Goal: Information Seeking & Learning: Learn about a topic

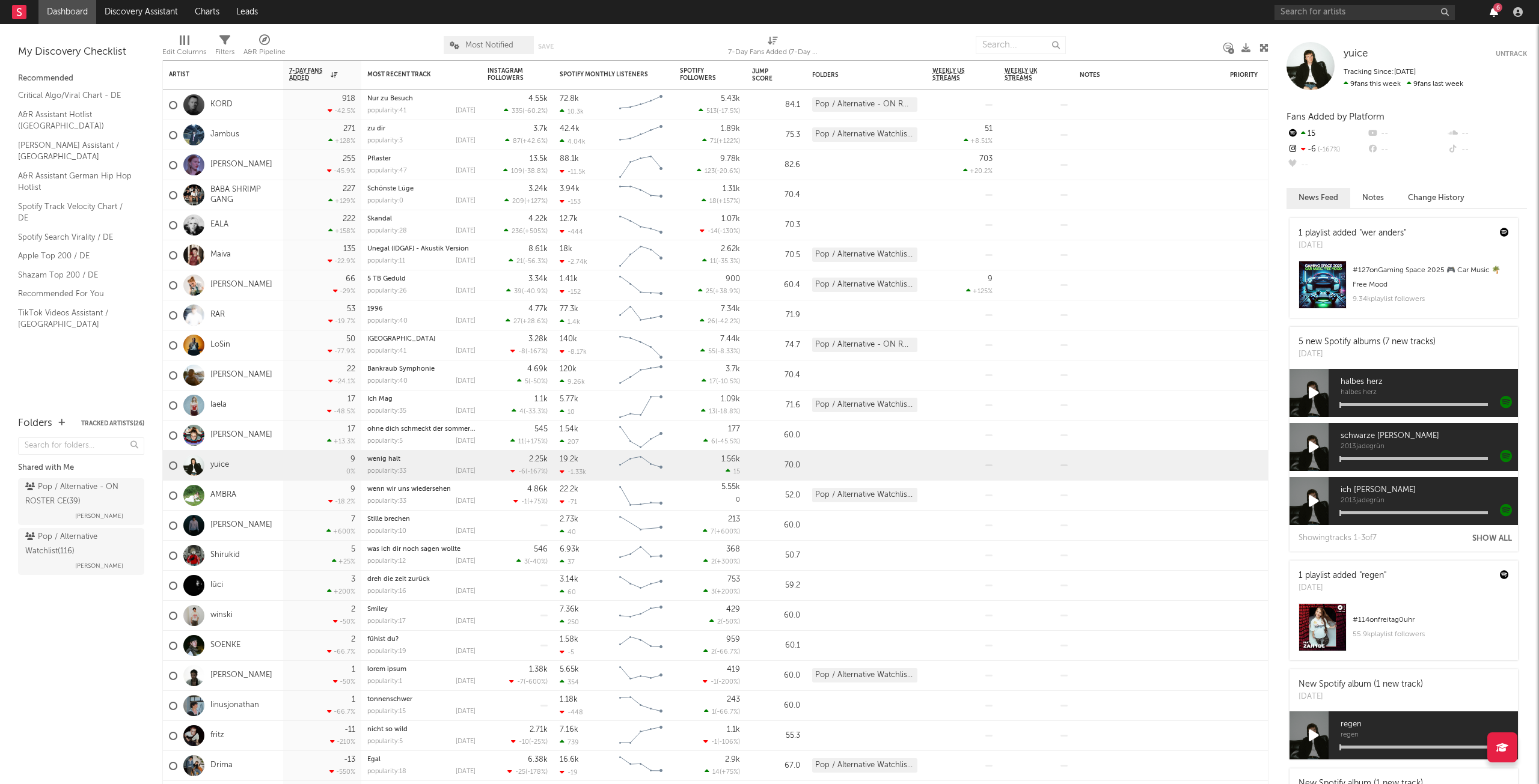
click at [1491, 12] on icon "button" at bounding box center [1493, 12] width 8 height 10
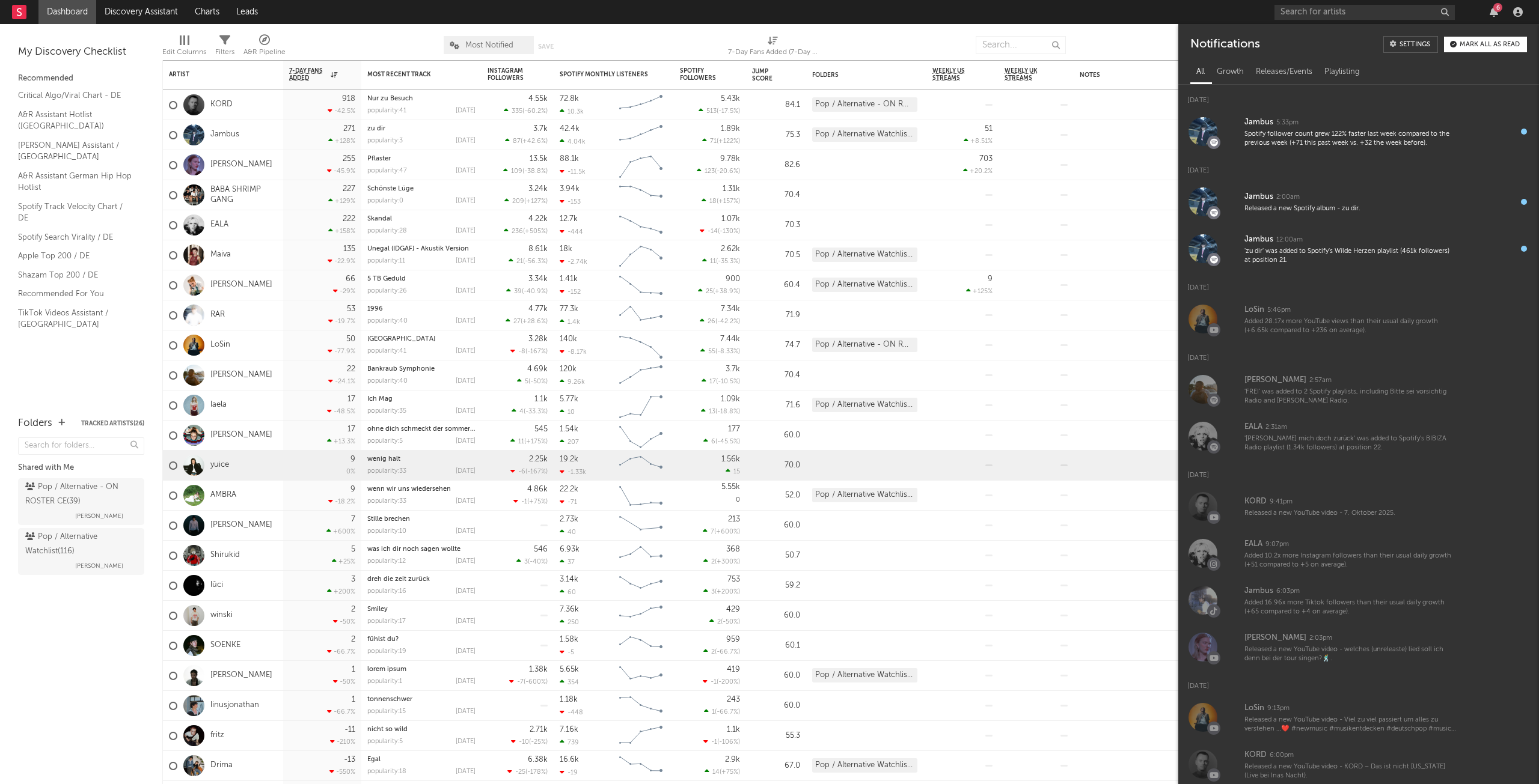
click at [1494, 45] on div "Mark all as read" at bounding box center [1489, 44] width 60 height 6
click at [1310, 12] on input "text" at bounding box center [1364, 12] width 180 height 15
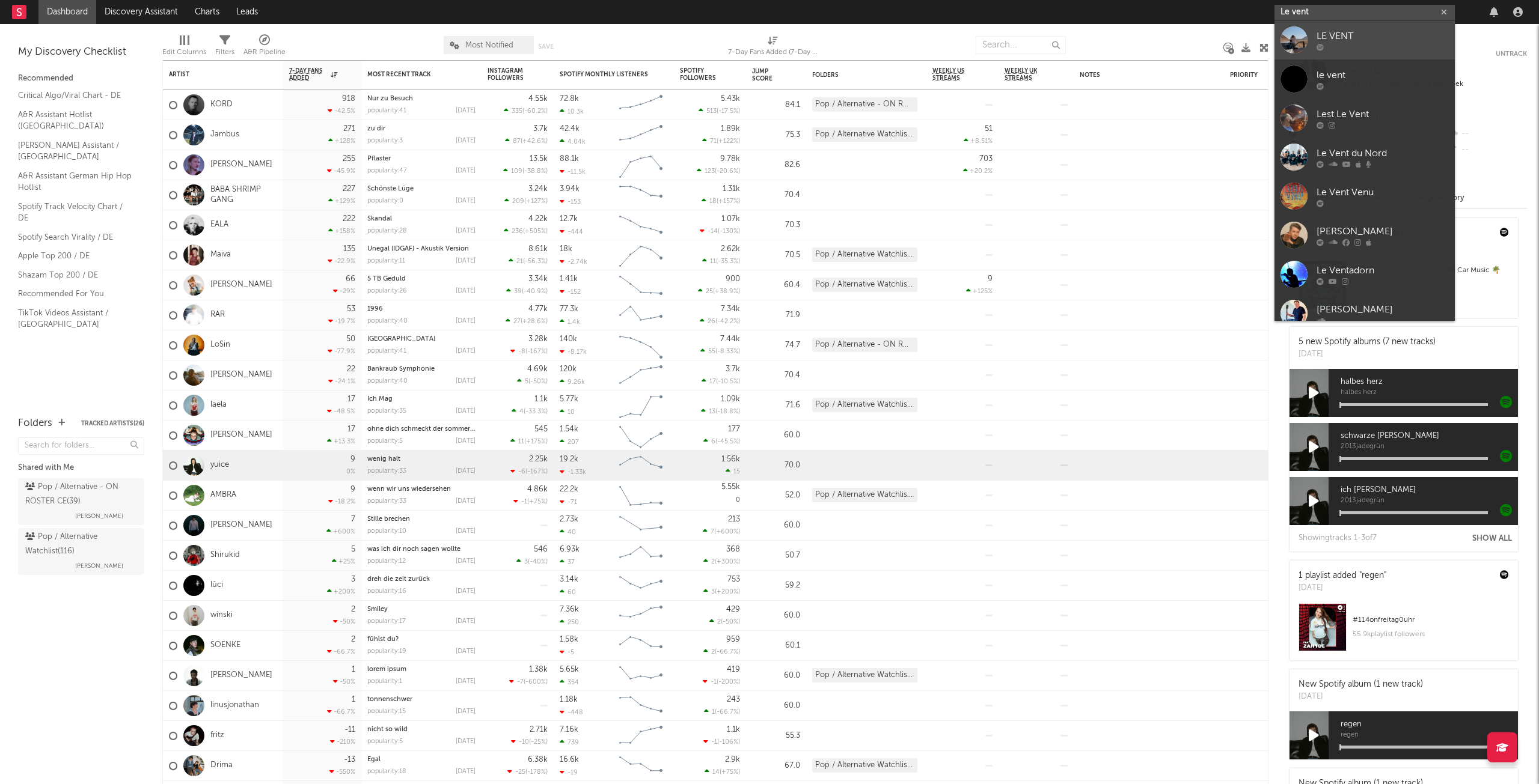
type input "Le vent"
click at [1357, 32] on div "LE VENT" at bounding box center [1382, 36] width 132 height 14
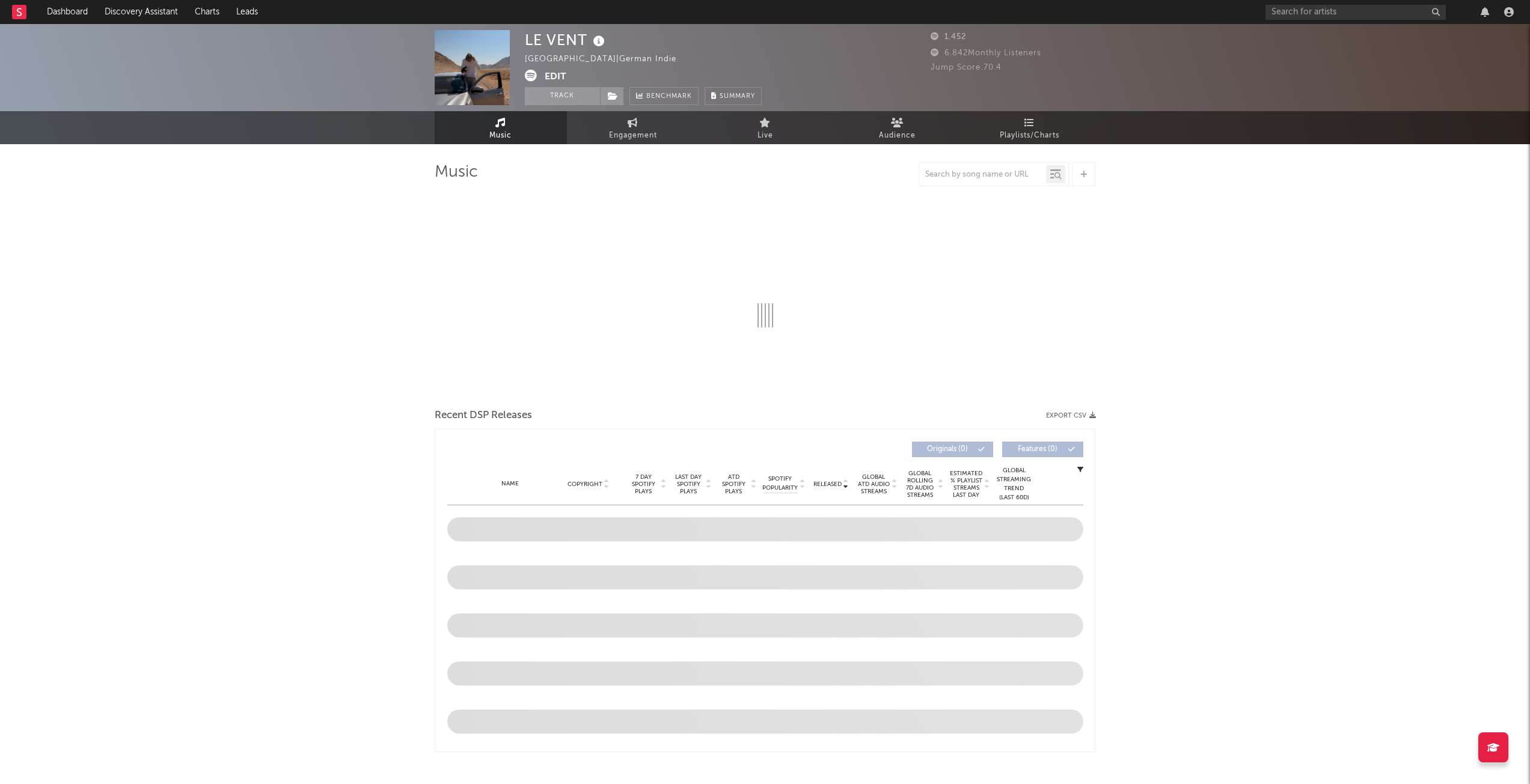
select select "1w"
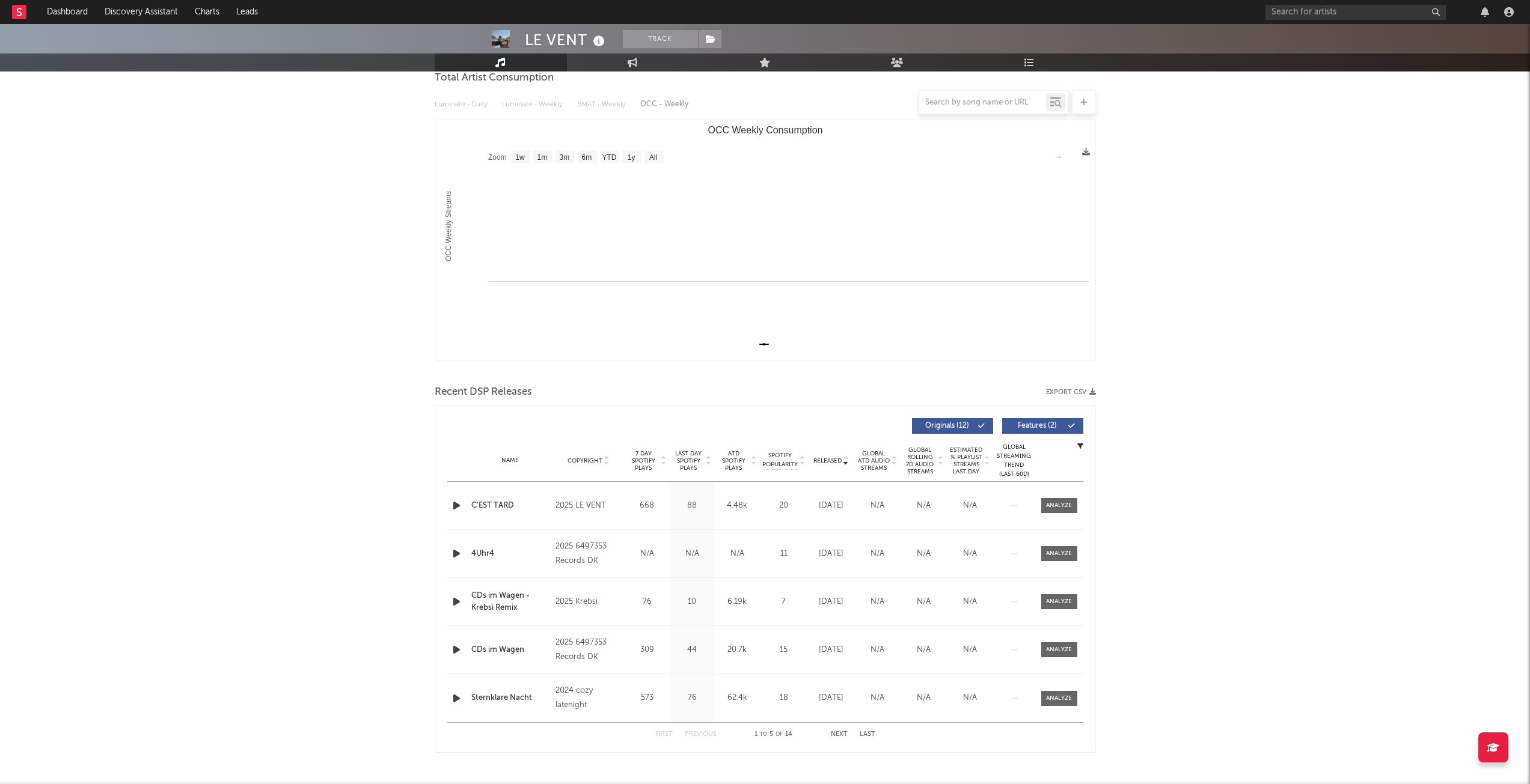
scroll to position [120, 0]
click at [846, 454] on icon at bounding box center [845, 456] width 6 height 5
click at [846, 461] on icon at bounding box center [845, 461] width 6 height 5
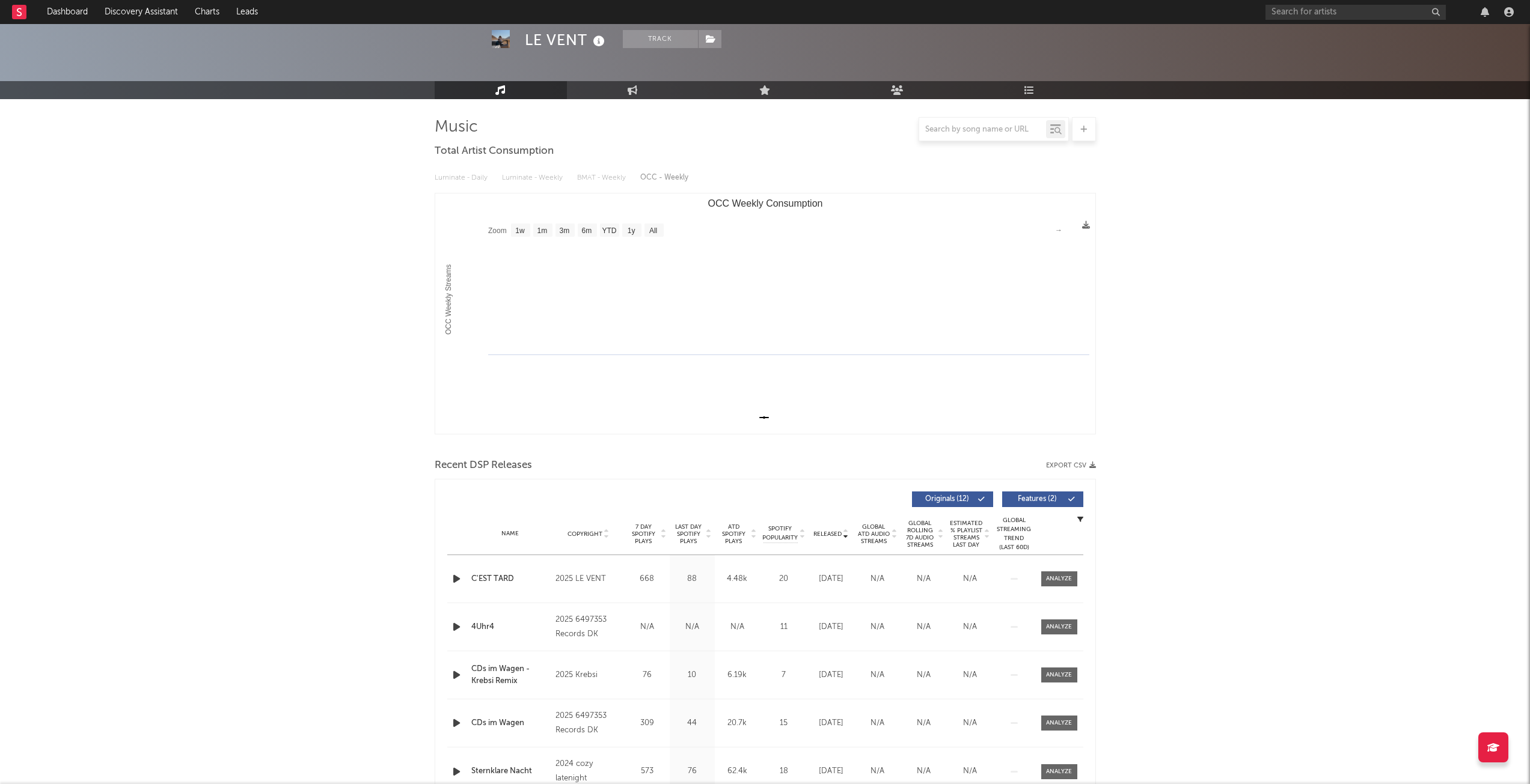
scroll to position [0, 0]
